Goal: Transaction & Acquisition: Purchase product/service

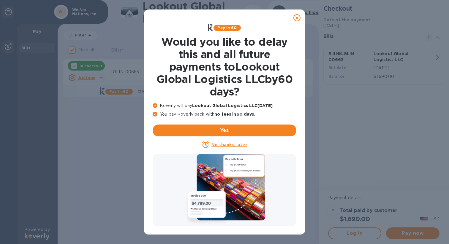
click at [296, 18] on icon at bounding box center [296, 17] width 7 height 7
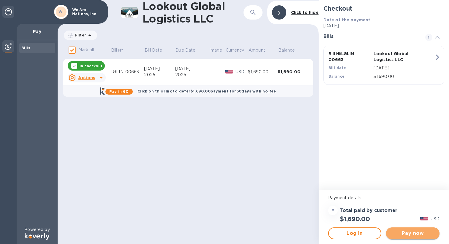
click at [412, 234] on span "Pay now" at bounding box center [413, 233] width 44 height 7
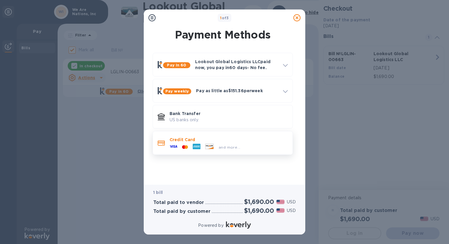
click at [219, 140] on p "Credit Card" at bounding box center [228, 140] width 118 height 6
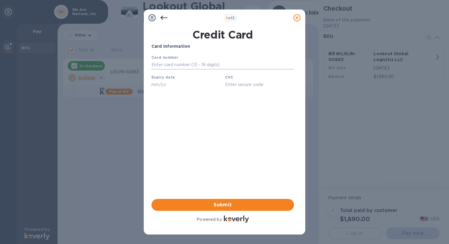
click at [185, 65] on input "text" at bounding box center [222, 65] width 142 height 9
type input "[CREDIT_CARD_NUMBER]"
type input "02/26"
type input "8416"
click at [227, 207] on span "Submit" at bounding box center [222, 204] width 133 height 7
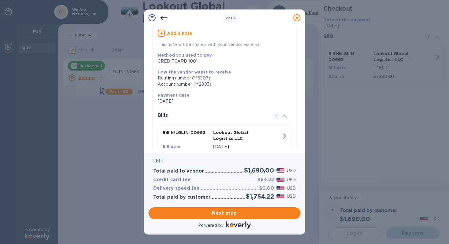
scroll to position [85, 0]
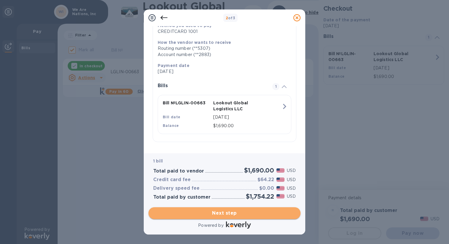
click at [222, 214] on span "Next step" at bounding box center [224, 213] width 142 height 7
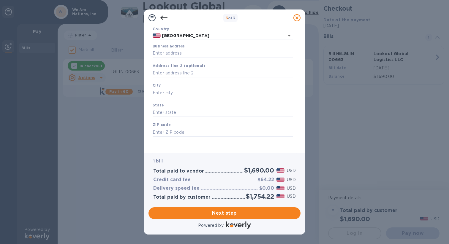
scroll to position [0, 0]
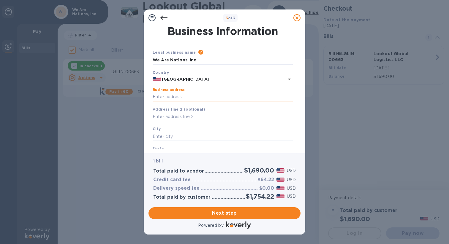
click at [190, 95] on input "Business address" at bounding box center [223, 97] width 140 height 9
type input "[STREET_ADDRESS][PERSON_NAME]"
click at [186, 118] on input "text" at bounding box center [223, 116] width 140 height 9
type input "STE A11"
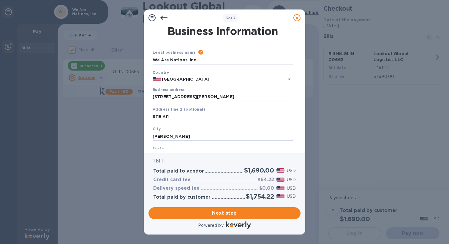
type input "[PERSON_NAME]"
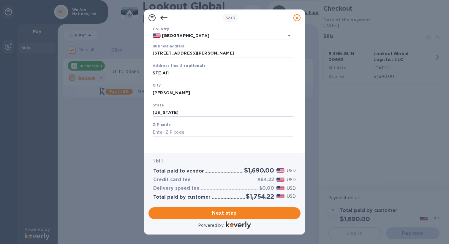
type input "[US_STATE]"
type input "76227"
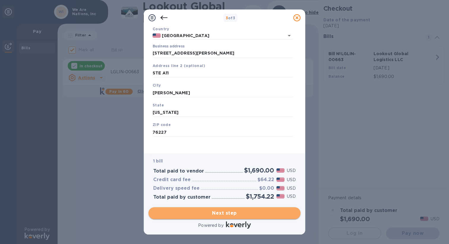
click at [227, 209] on button "Next step" at bounding box center [224, 213] width 152 height 12
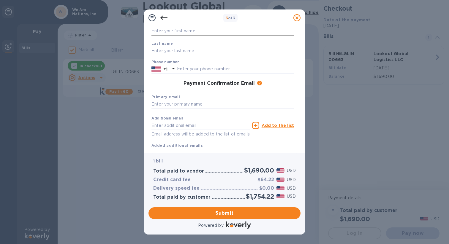
click at [195, 32] on input "text" at bounding box center [222, 31] width 142 height 9
type input "[PERSON_NAME]"
type input "Sass"
type input "6314599916"
type input "[EMAIL_ADDRESS][DOMAIN_NAME]"
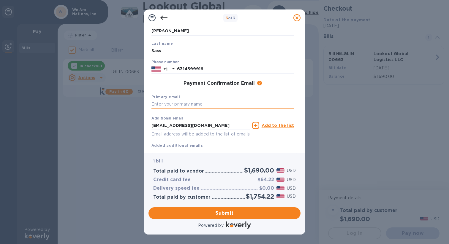
click at [185, 103] on input "text" at bounding box center [222, 104] width 142 height 9
type input "[PERSON_NAME][EMAIL_ADDRESS][DOMAIN_NAME]"
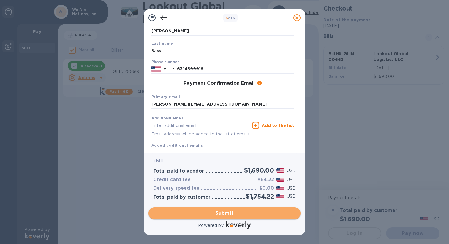
click at [208, 211] on span "Submit" at bounding box center [224, 213] width 142 height 7
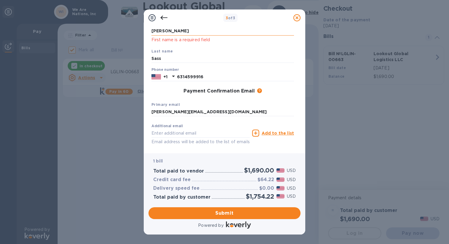
click at [193, 32] on input "[PERSON_NAME]" at bounding box center [222, 31] width 142 height 9
type input "[PERSON_NAME]"
click at [269, 51] on div "Last name [PERSON_NAME]" at bounding box center [222, 56] width 147 height 20
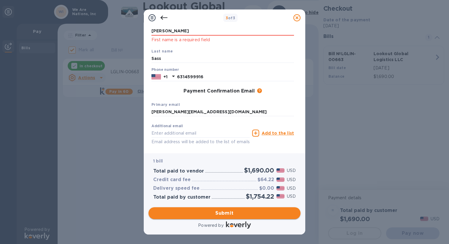
click at [230, 213] on span "Submit" at bounding box center [224, 213] width 142 height 7
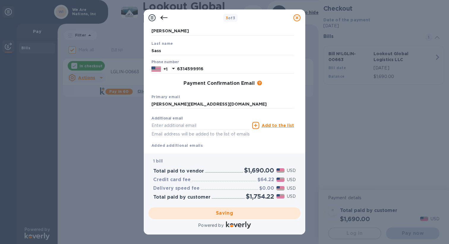
checkbox input "false"
